Goal: Register for event/course

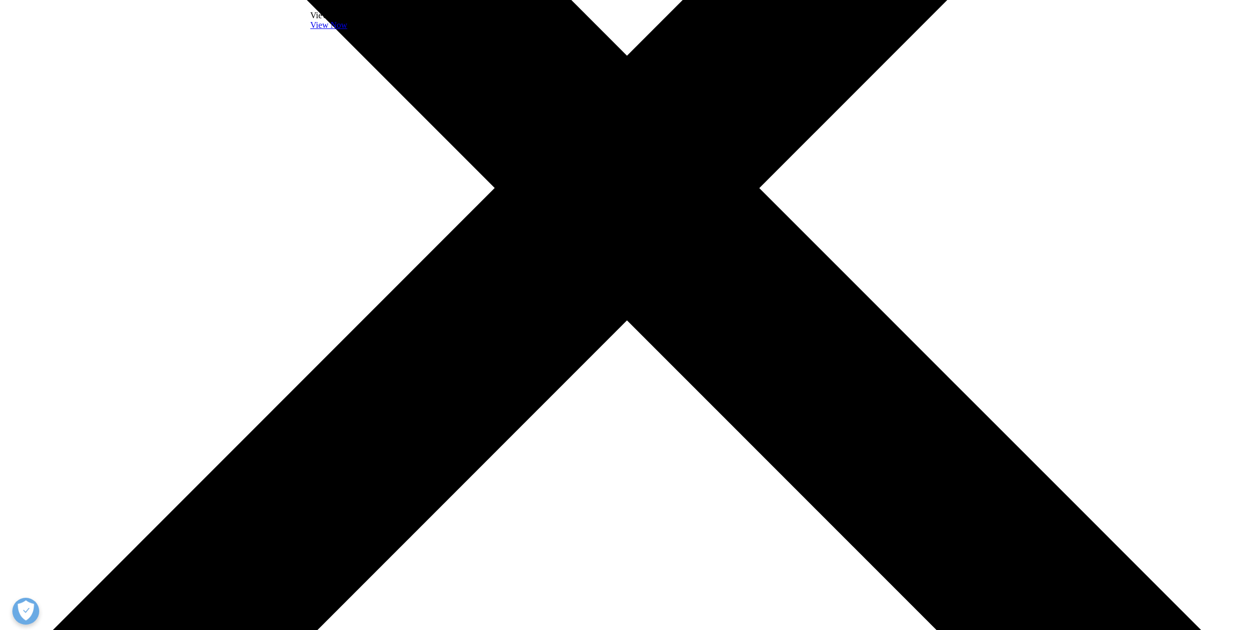
scroll to position [460, 0]
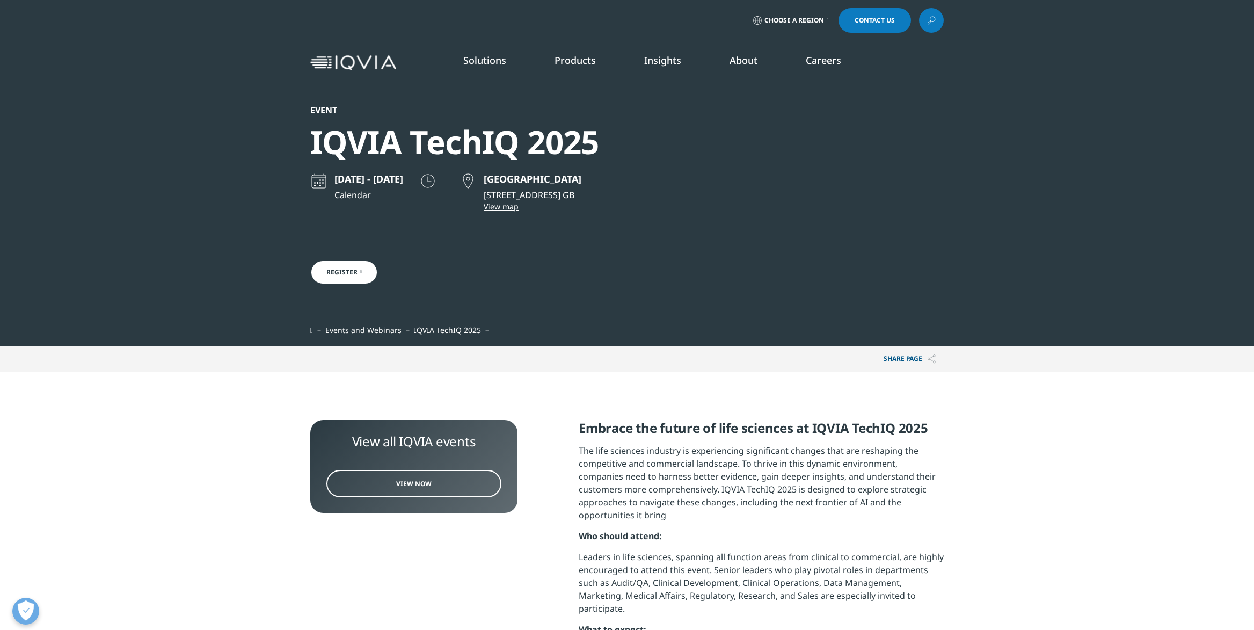
scroll to position [48, 0]
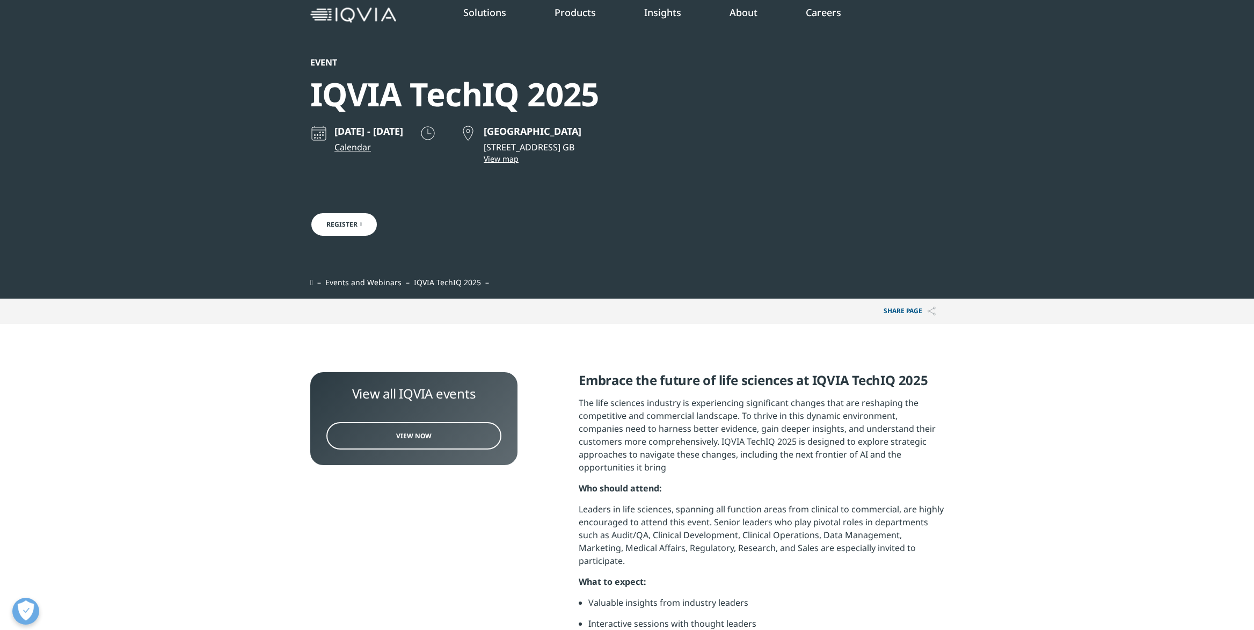
drag, startPoint x: 656, startPoint y: 132, endPoint x: 557, endPoint y: 135, distance: 99.4
click at [557, 134] on p "[GEOGRAPHIC_DATA]" at bounding box center [533, 131] width 98 height 13
click at [546, 161] on link "View map" at bounding box center [533, 159] width 98 height 10
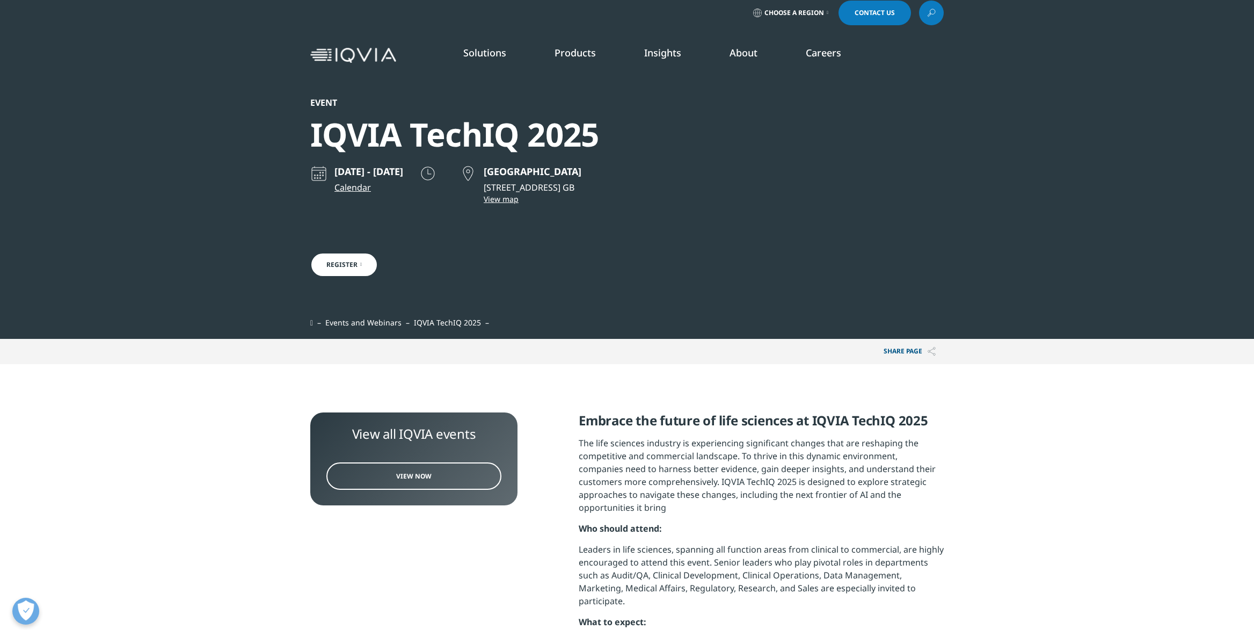
scroll to position [0, 0]
